Goal: Submit feedback/report problem

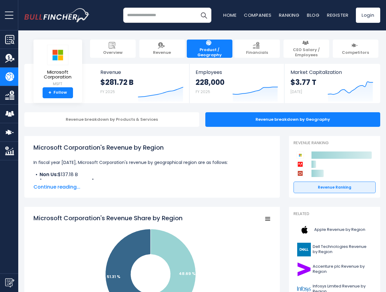
click at [9, 15] on span "open menu" at bounding box center [9, 15] width 9 height 1
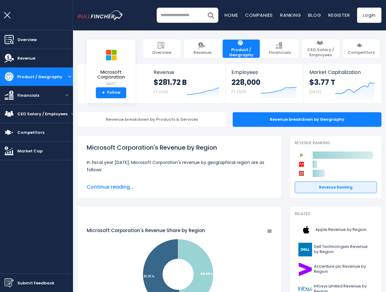
click at [9, 283] on img "Submit Feedback" at bounding box center [9, 282] width 9 height 9
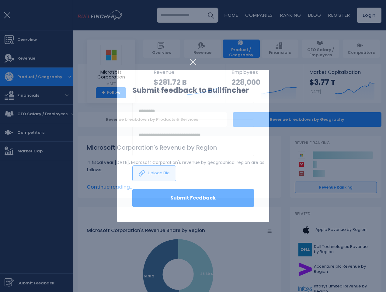
click at [156, 89] on h3 "Submit feedback to Bullfincher" at bounding box center [193, 90] width 122 height 11
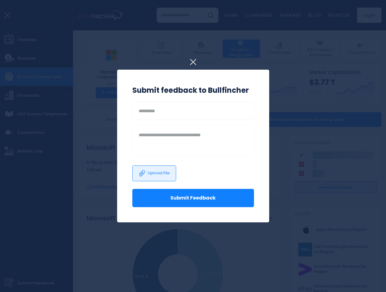
click at [251, 89] on h3 "Submit feedback to Bullfincher" at bounding box center [193, 90] width 122 height 11
click at [346, 89] on div at bounding box center [193, 146] width 386 height 292
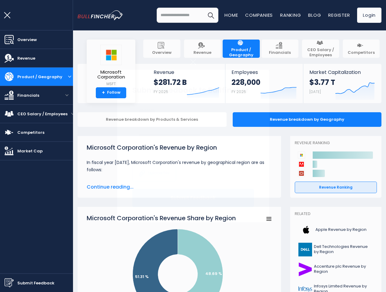
click at [107, 120] on div at bounding box center [193, 146] width 386 height 292
click at [147, 187] on span "Continue reading..." at bounding box center [179, 186] width 185 height 7
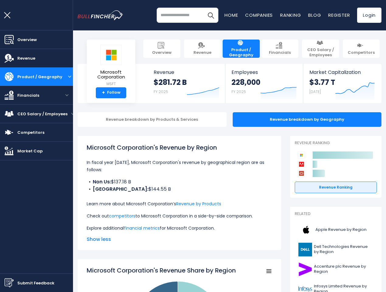
click at [263, 219] on p "Check out competitors to Microsoft Corporation in a side-by-side comparison." at bounding box center [179, 215] width 185 height 7
click at [330, 164] on icon "Created with Highcharts 12.1.2" at bounding box center [336, 164] width 82 height 27
click at [350, 292] on html "Overview Revenue Product / Geography" at bounding box center [193, 146] width 386 height 292
